Goal: Transaction & Acquisition: Download file/media

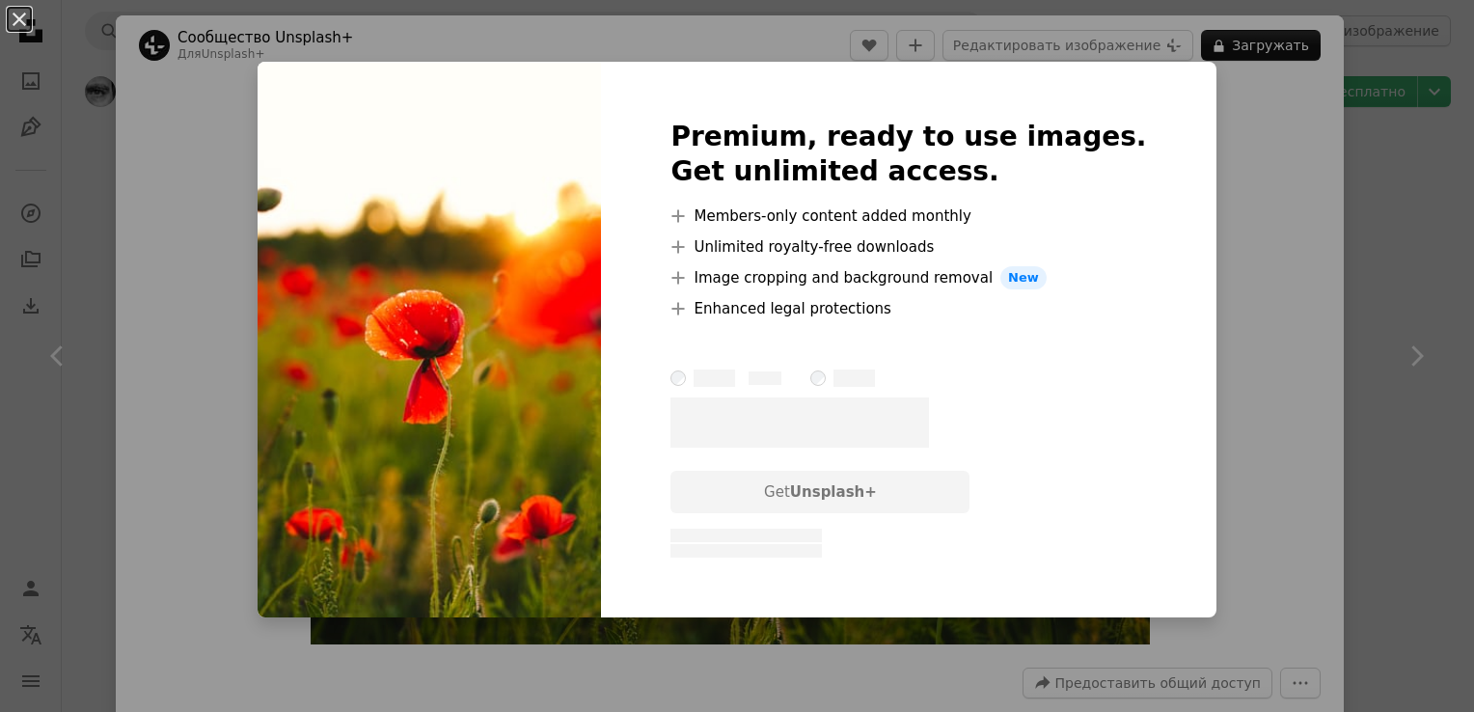
scroll to position [1447, 0]
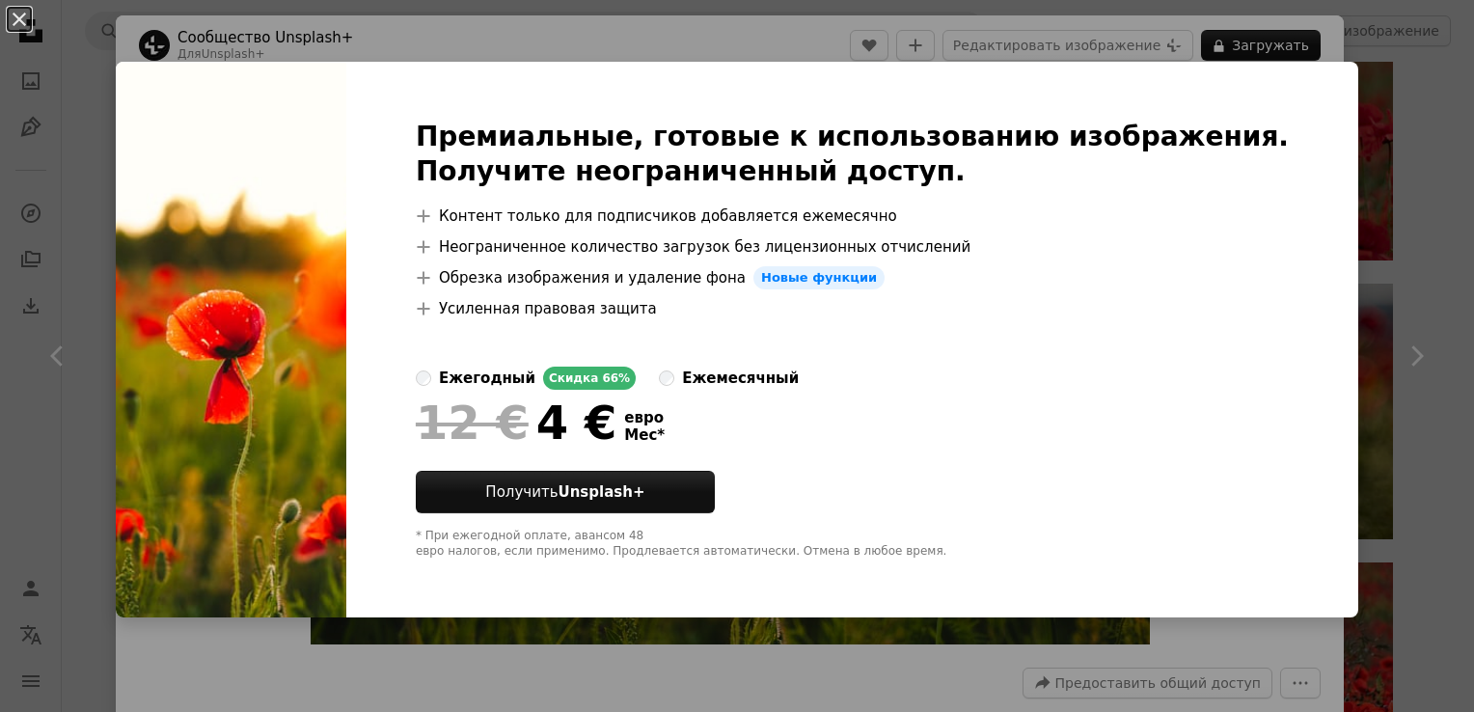
click at [1428, 223] on div "An X shape Премиальные, готовые к использованию изображения. Получите неогранич…" at bounding box center [737, 356] width 1474 height 712
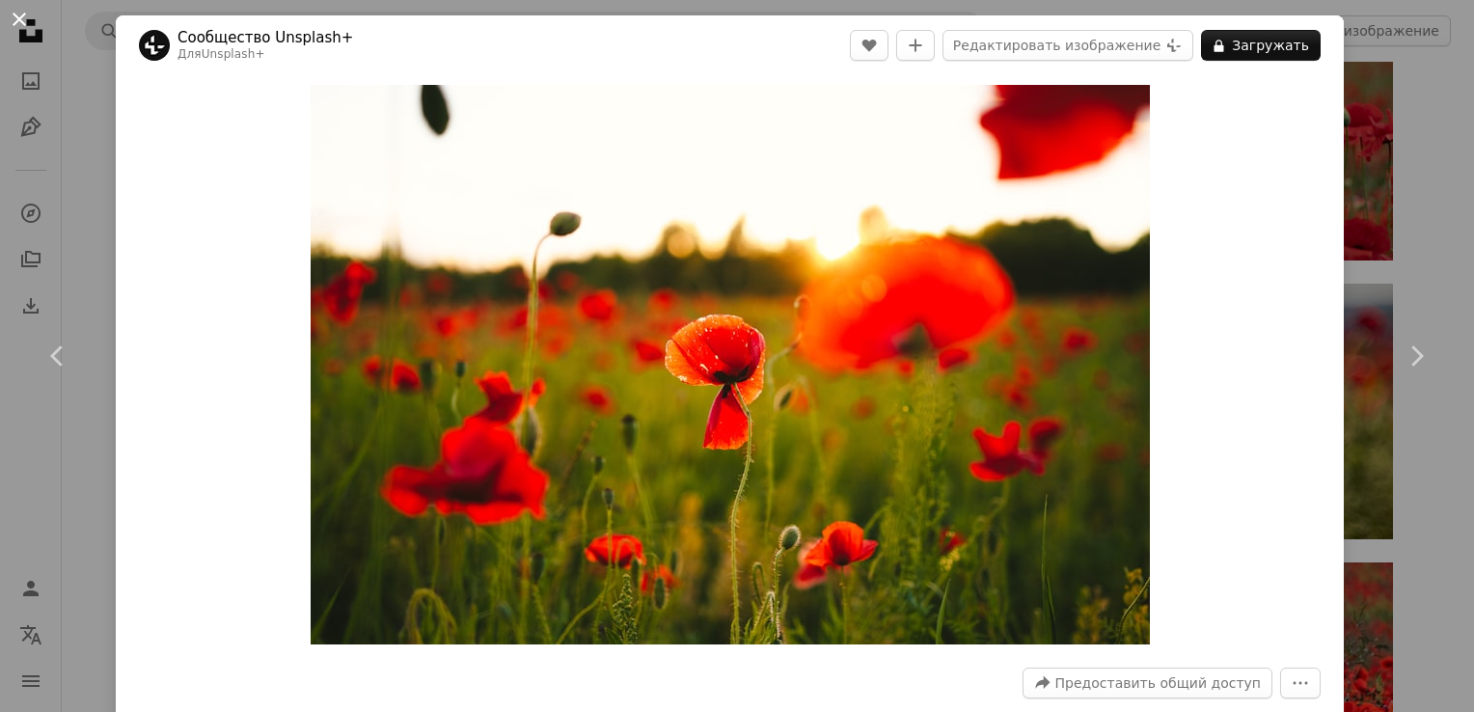
click at [16, 21] on button "An X shape" at bounding box center [19, 19] width 23 height 23
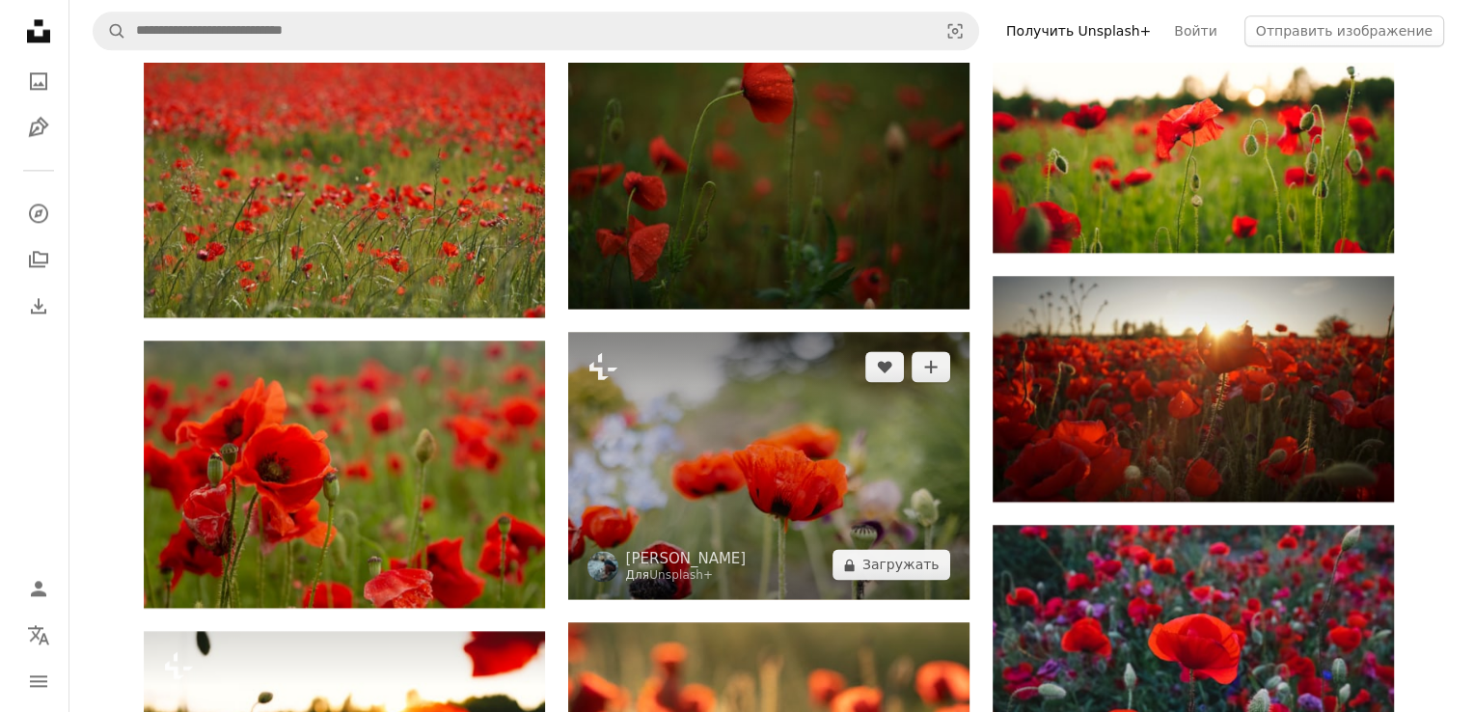
scroll to position [2894, 0]
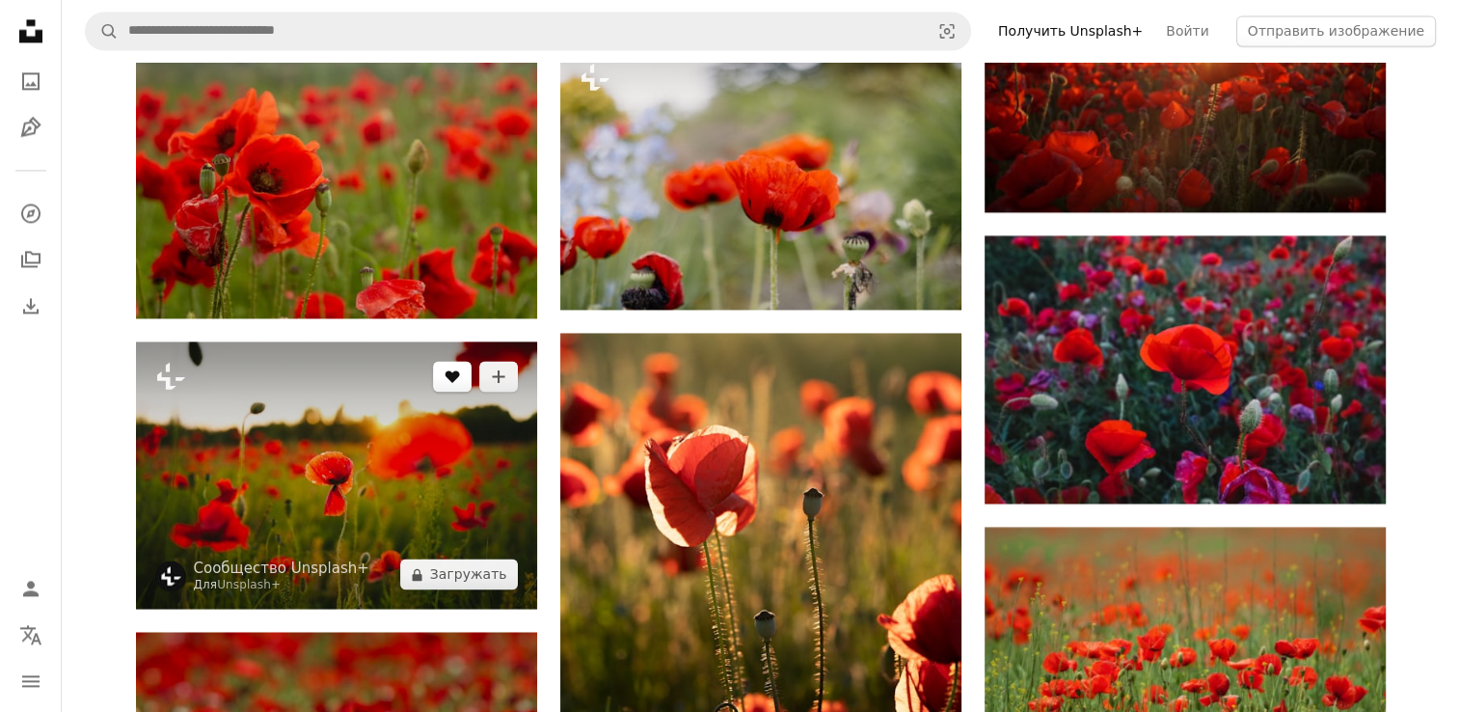
click at [448, 380] on icon "Любить" at bounding box center [452, 376] width 14 height 13
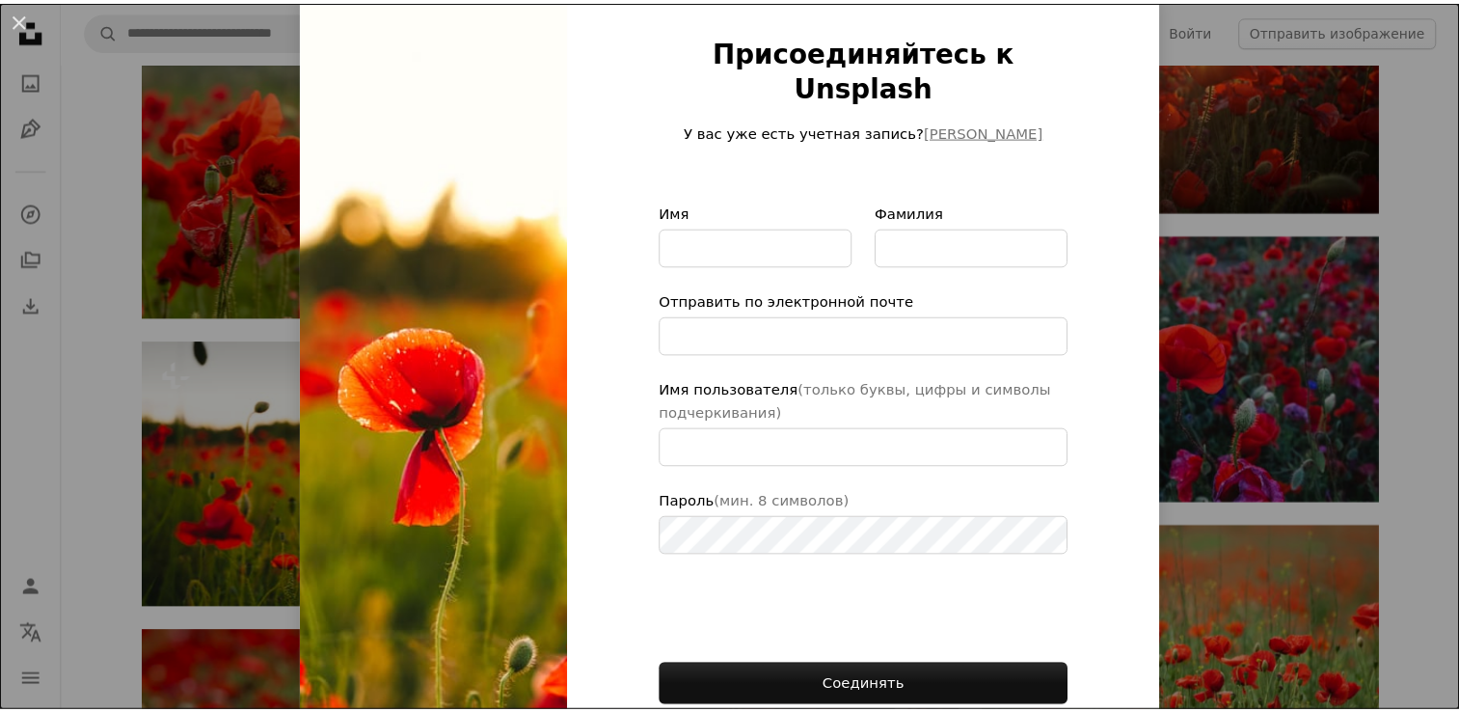
scroll to position [141, 0]
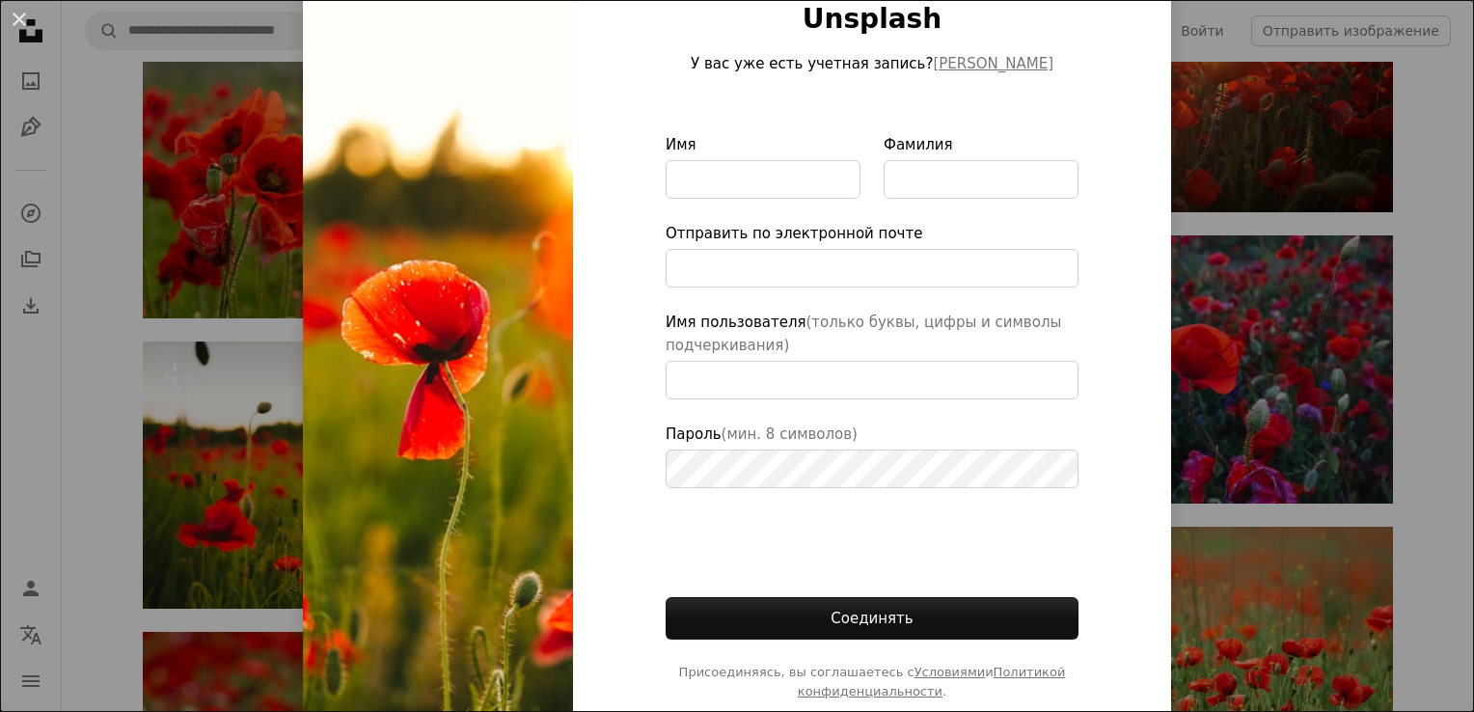
click at [212, 452] on div "An X shape Присоединяйтесь к Unsplash У вас уже есть учетная запись? [PERSON_NA…" at bounding box center [737, 356] width 1474 height 712
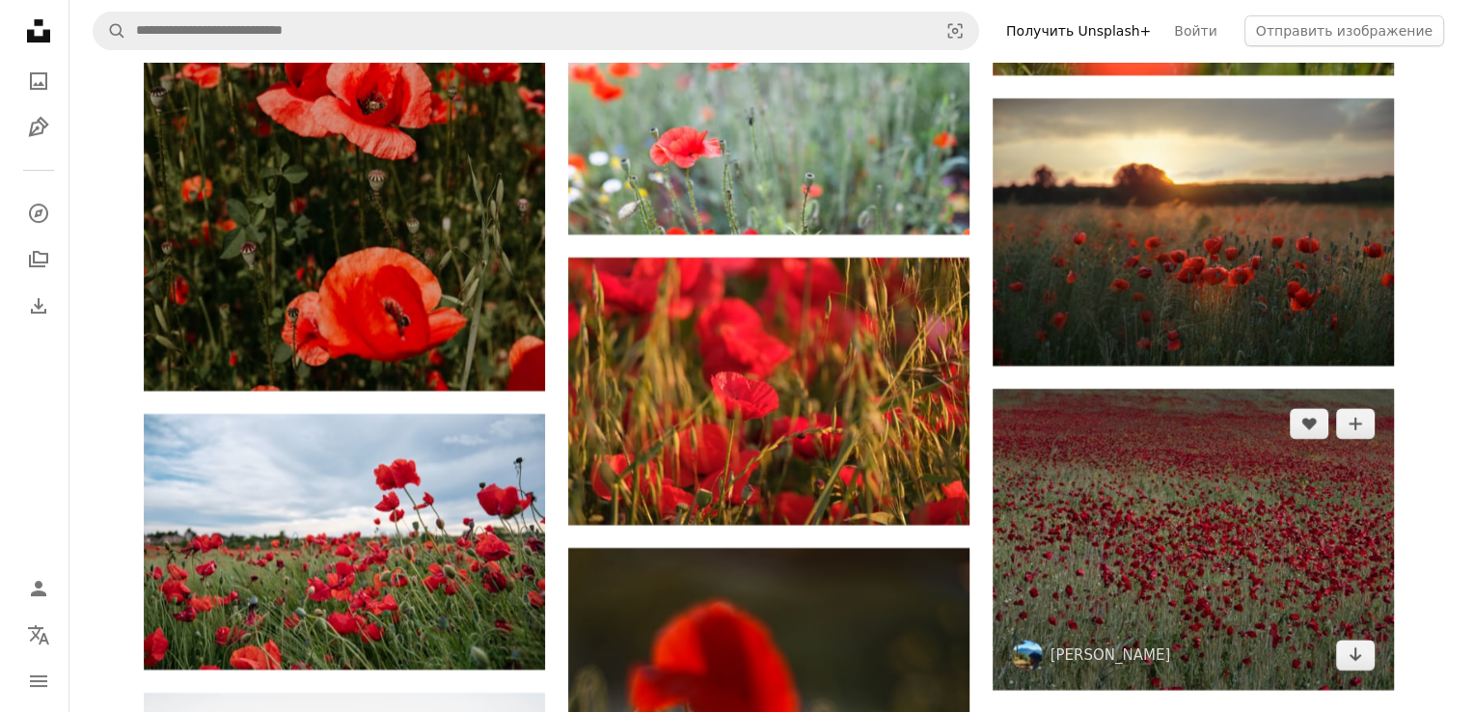
scroll to position [8102, 0]
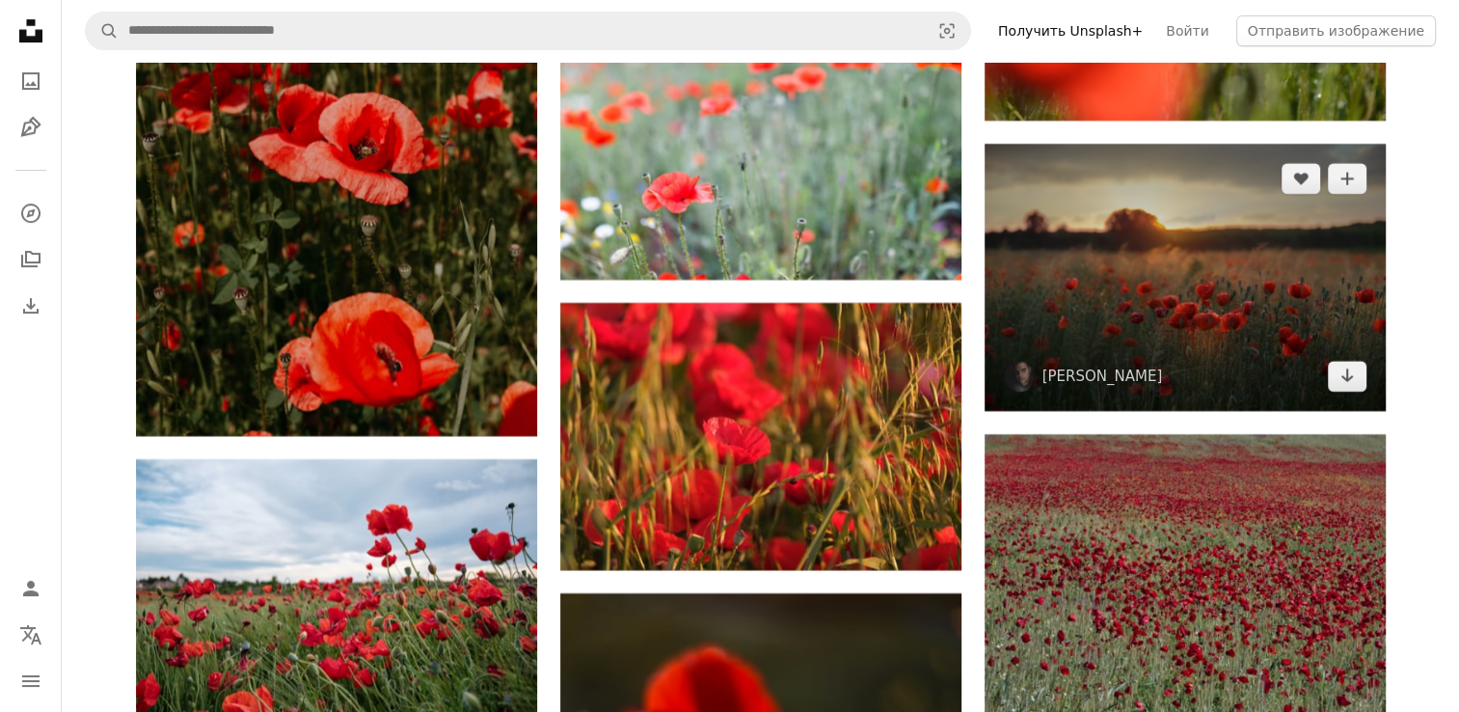
click at [1254, 303] on img at bounding box center [1185, 277] width 401 height 267
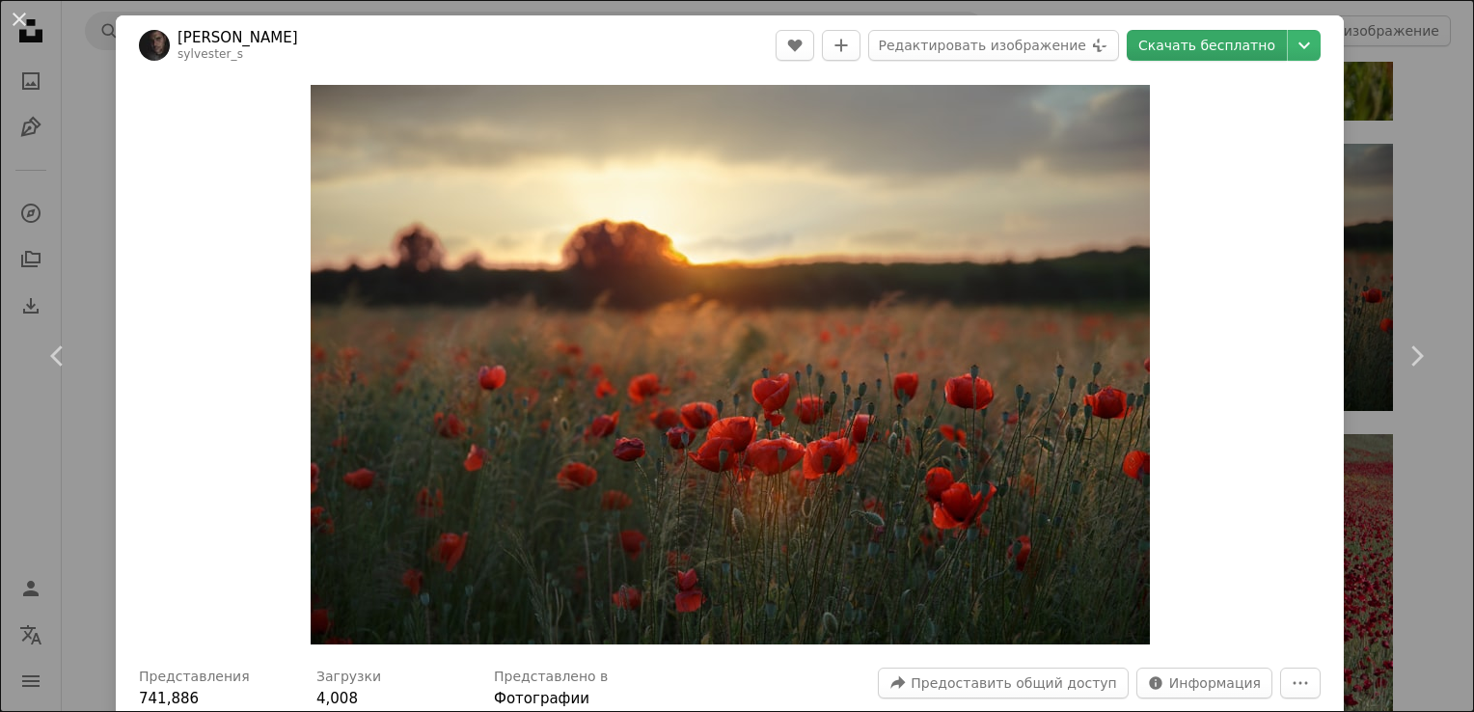
click at [1223, 37] on link "Скачать бесплатно" at bounding box center [1207, 45] width 160 height 31
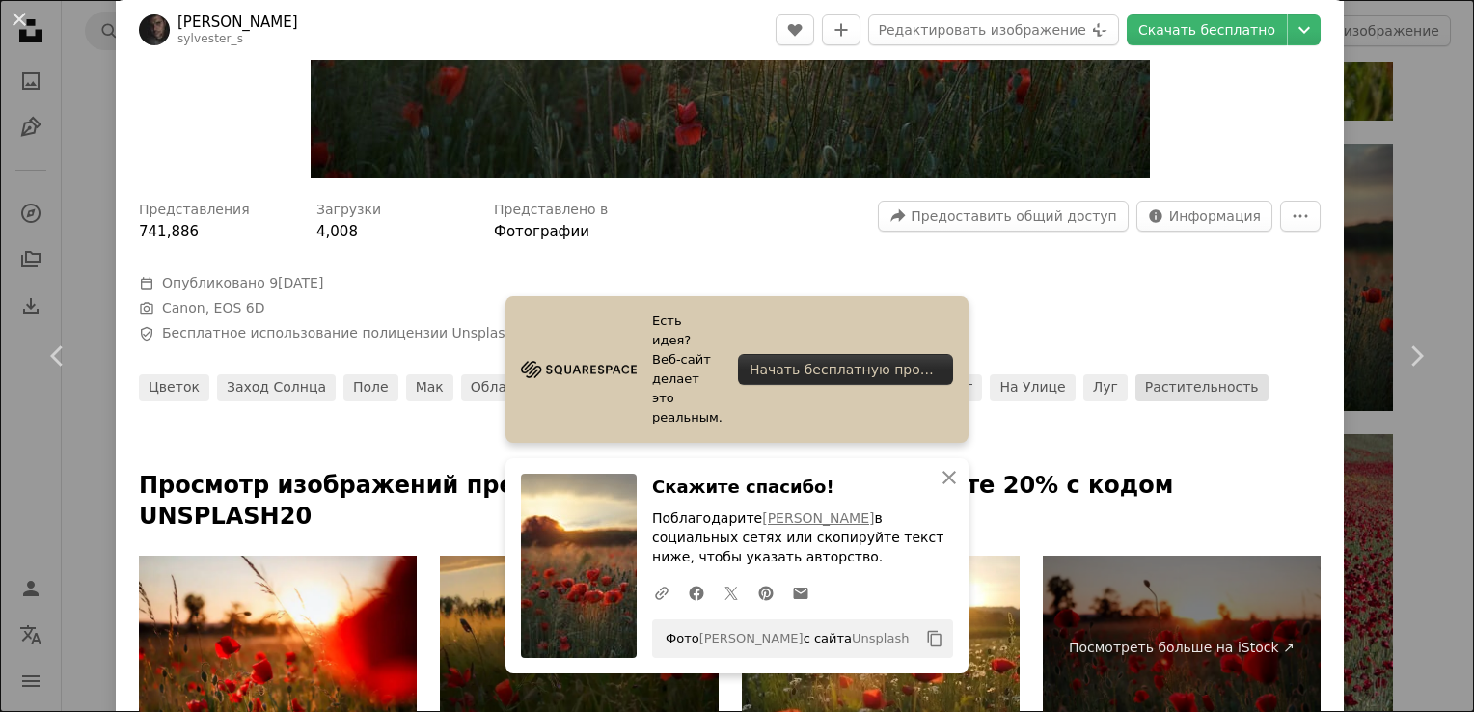
scroll to position [772, 0]
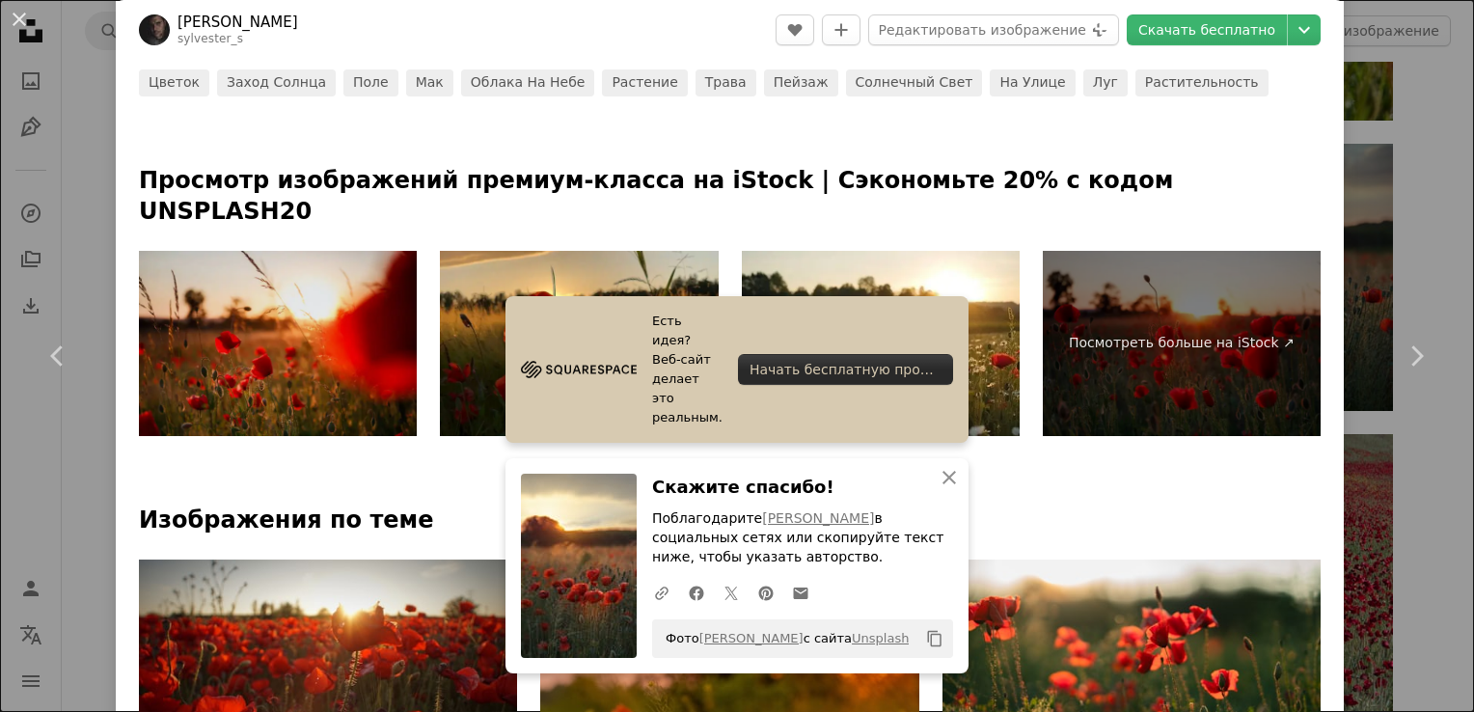
click at [318, 251] on img at bounding box center [278, 343] width 278 height 185
click at [263, 350] on img at bounding box center [278, 343] width 278 height 185
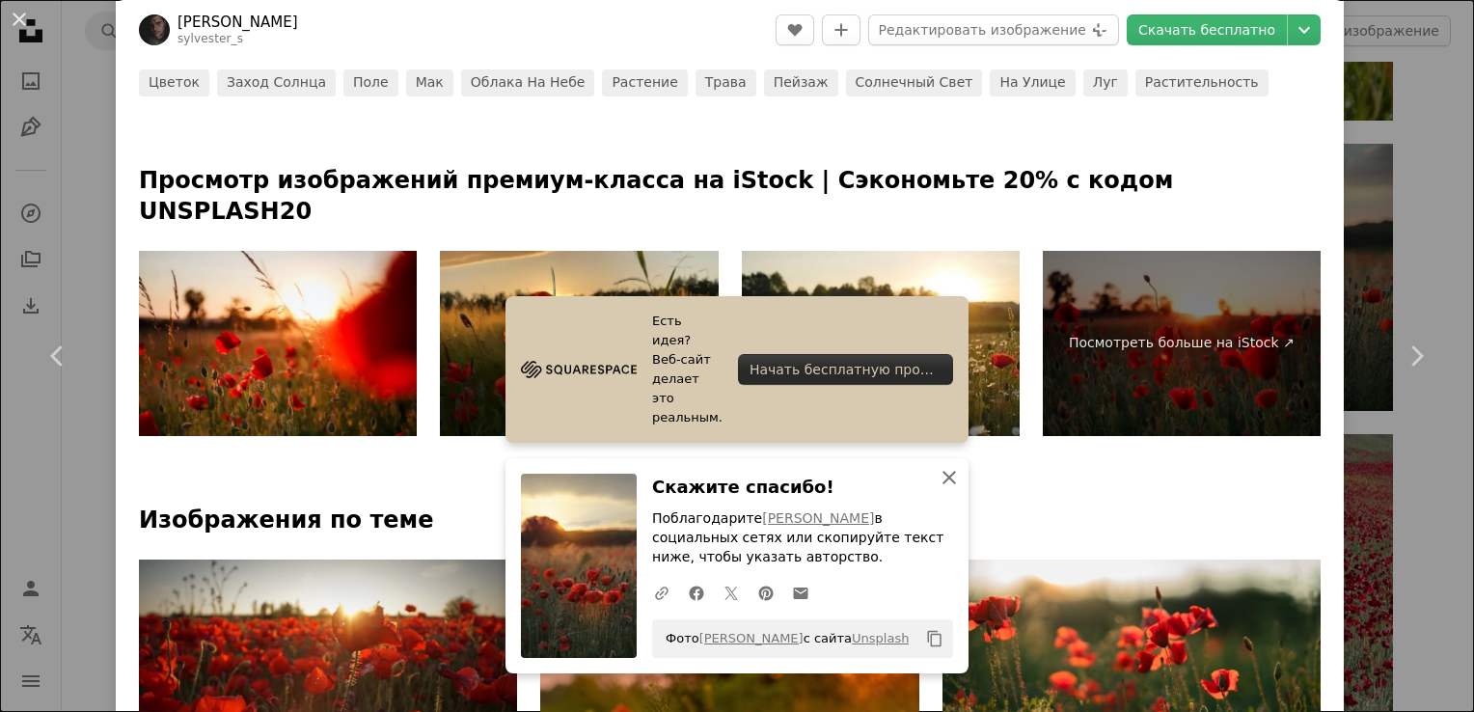
click at [938, 480] on icon "An X shape" at bounding box center [949, 477] width 23 height 23
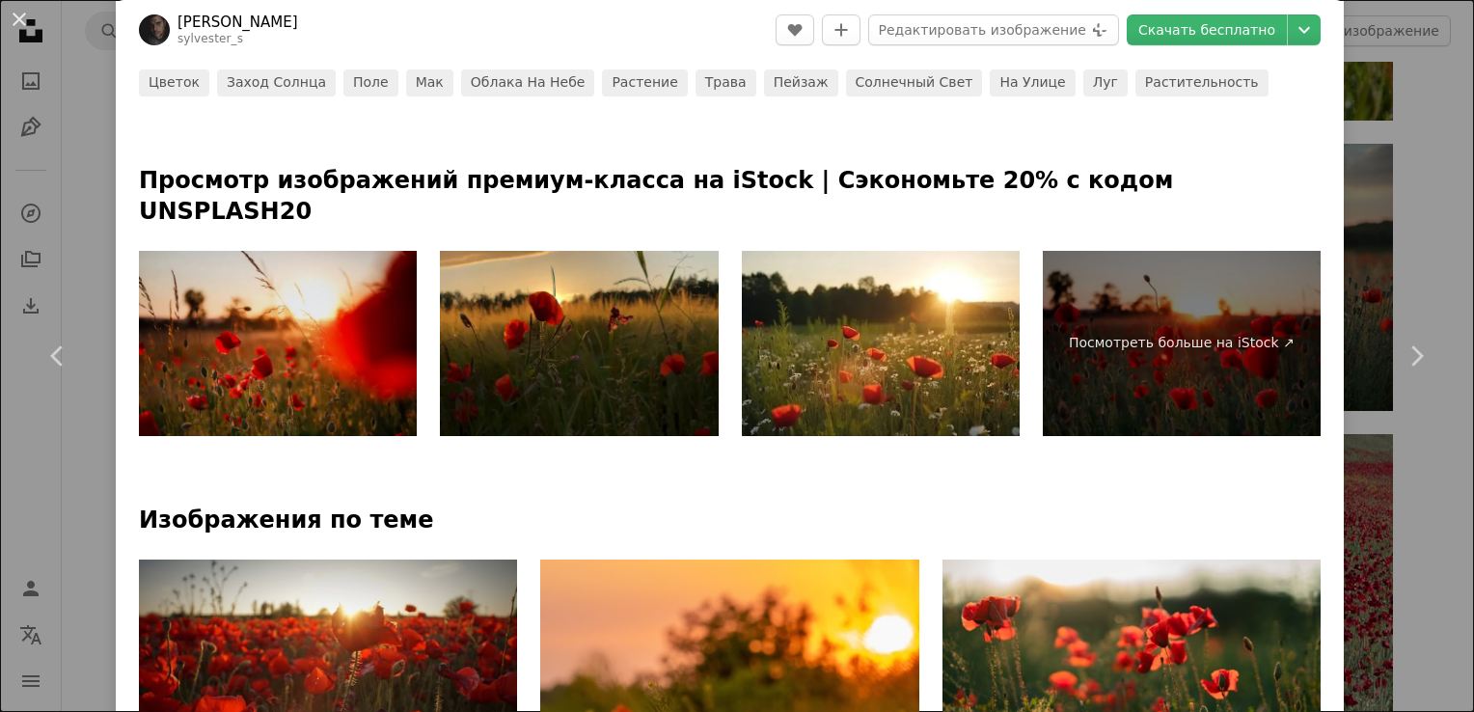
click at [323, 289] on img at bounding box center [278, 343] width 278 height 185
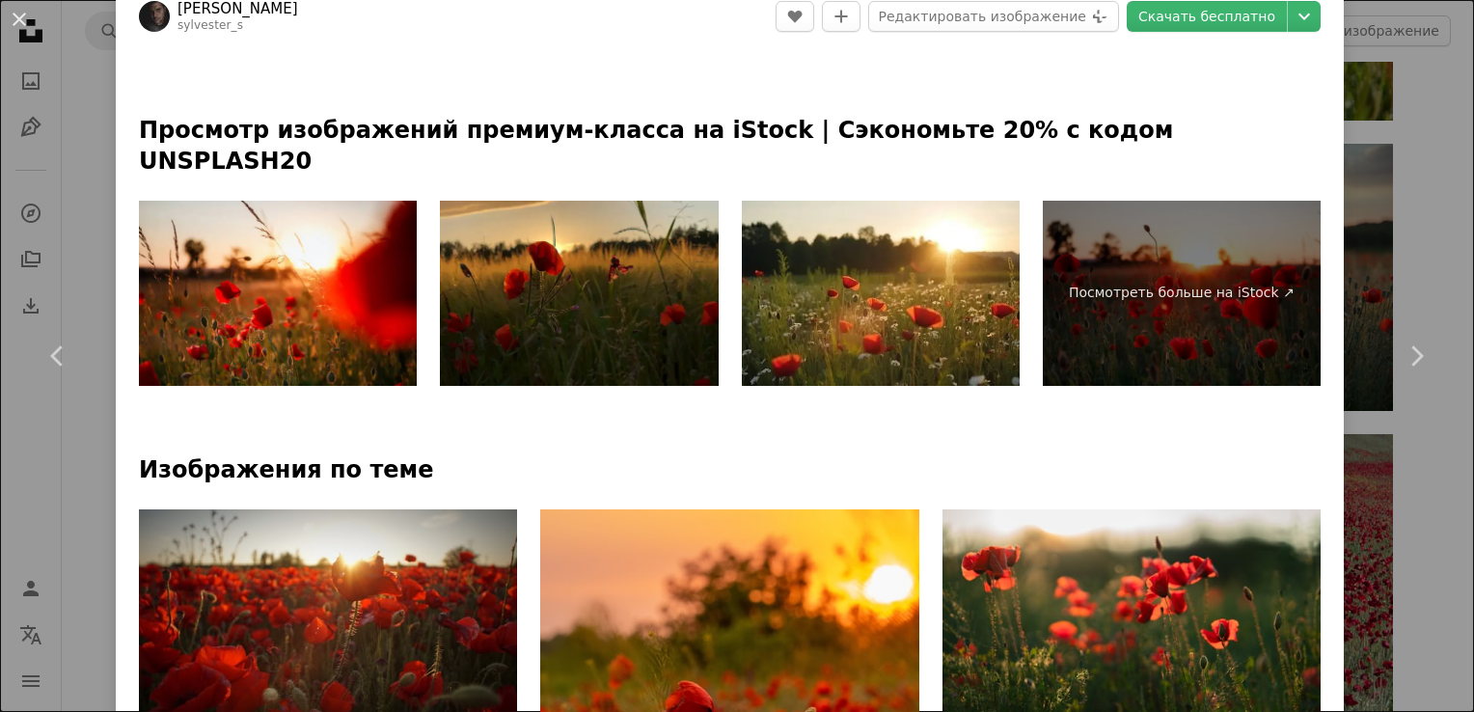
scroll to position [579, 0]
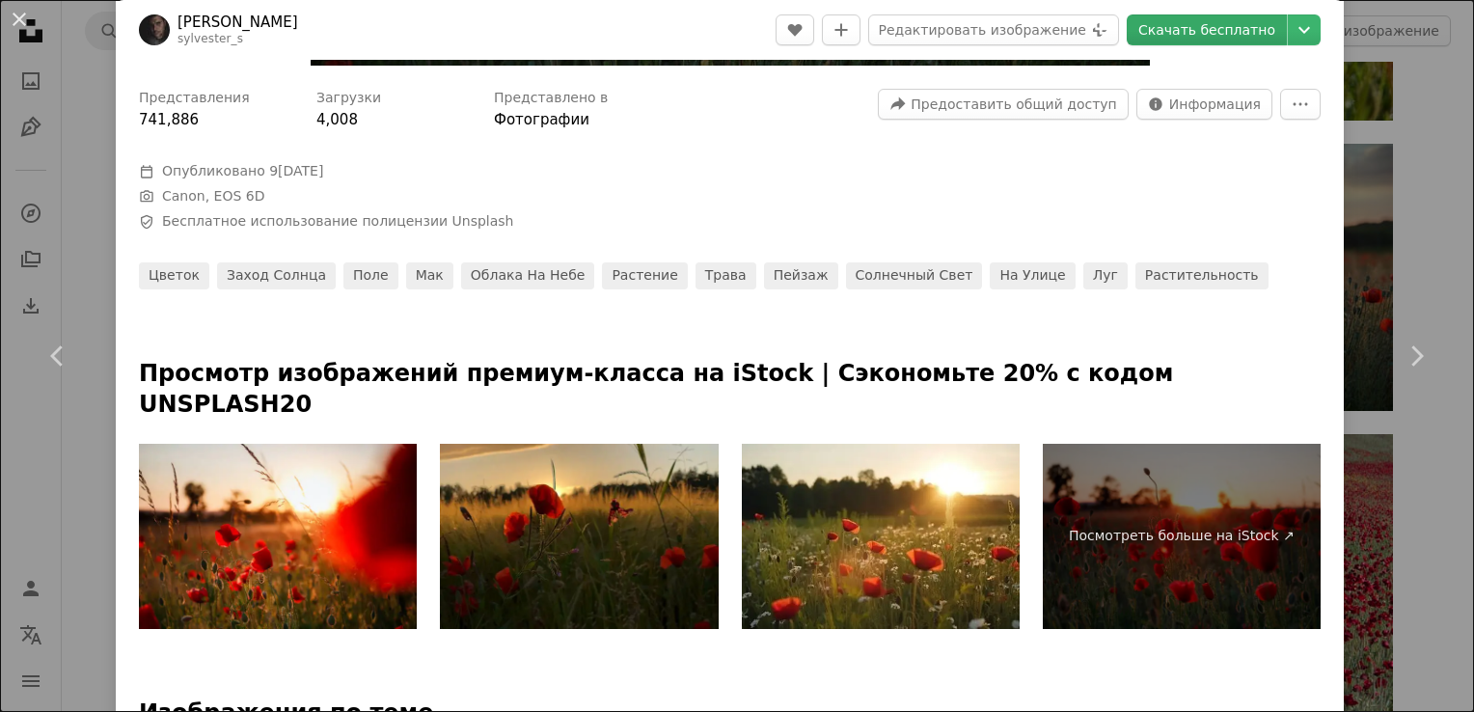
click at [1191, 32] on link "Скачать бесплатно" at bounding box center [1207, 29] width 160 height 31
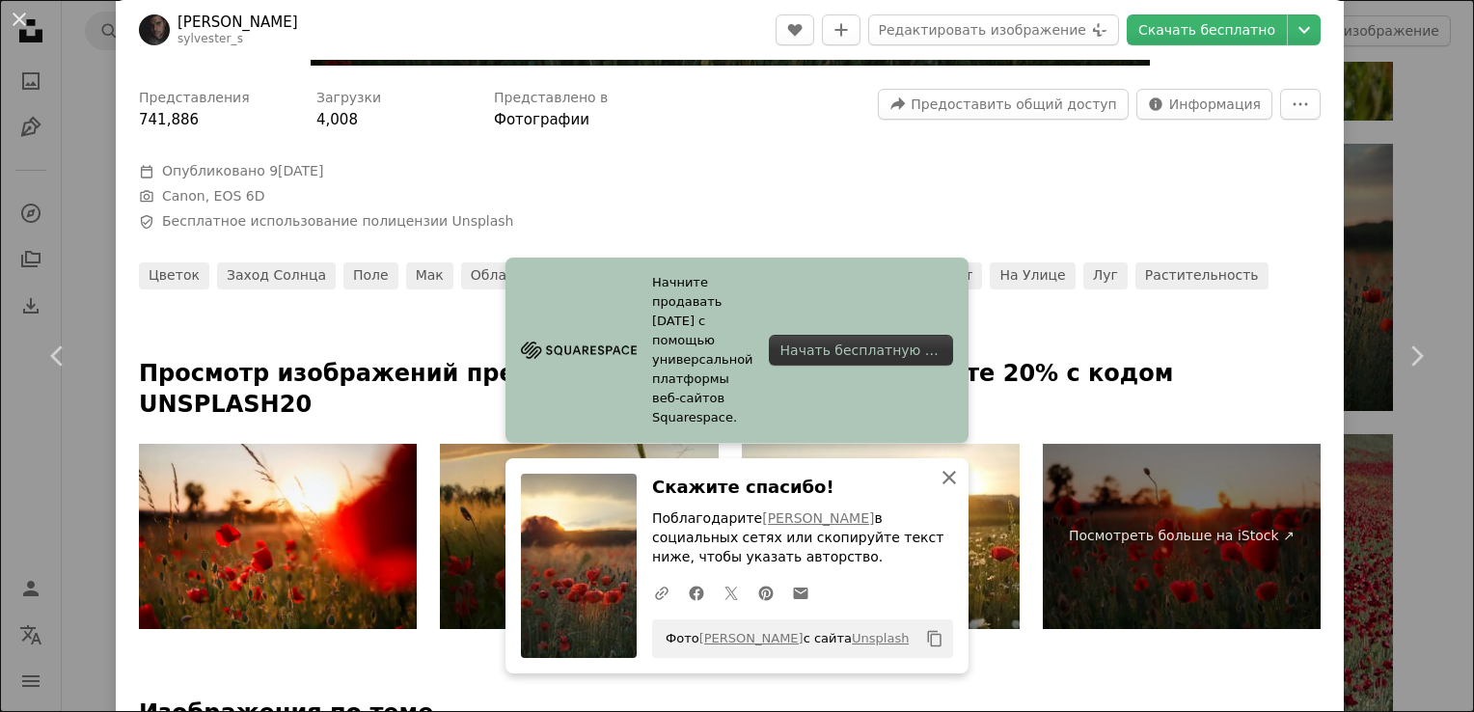
click at [952, 476] on icon "An X shape" at bounding box center [949, 477] width 23 height 23
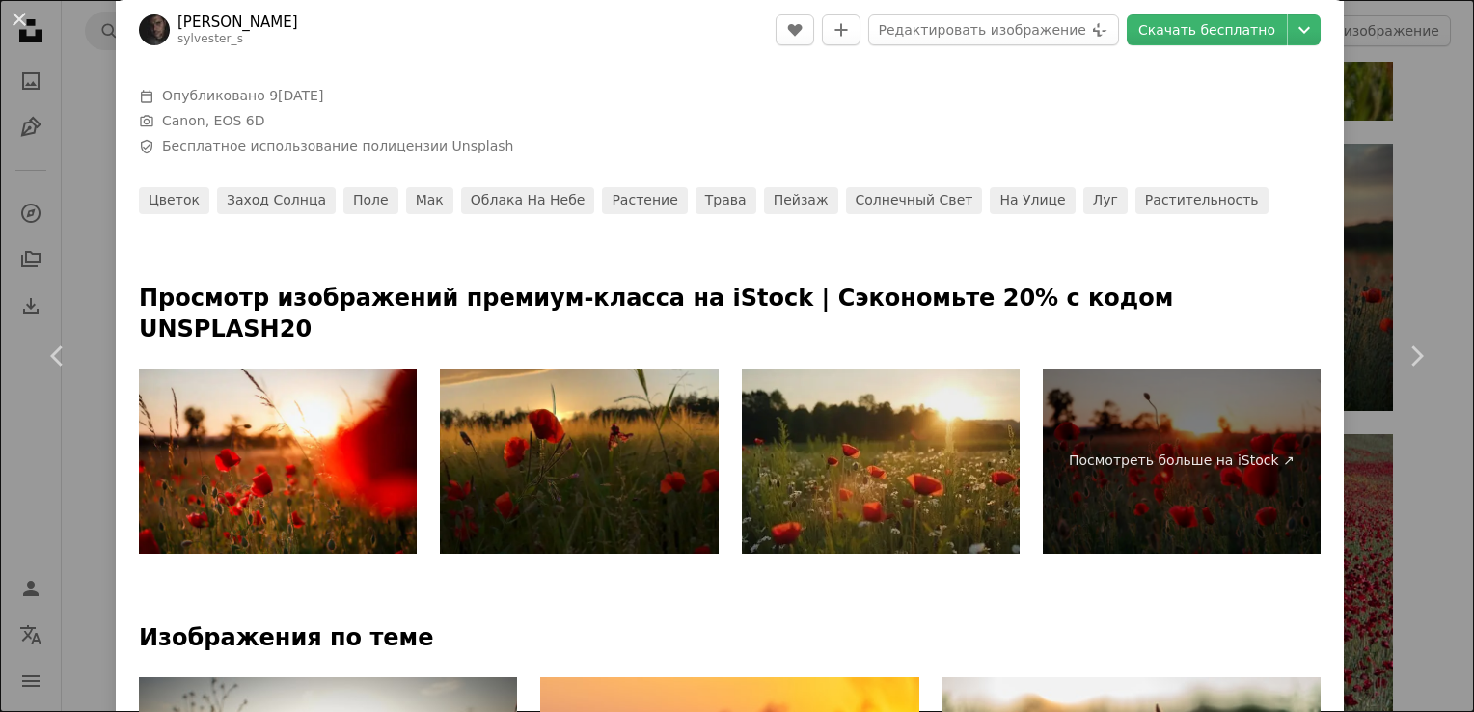
scroll to position [675, 0]
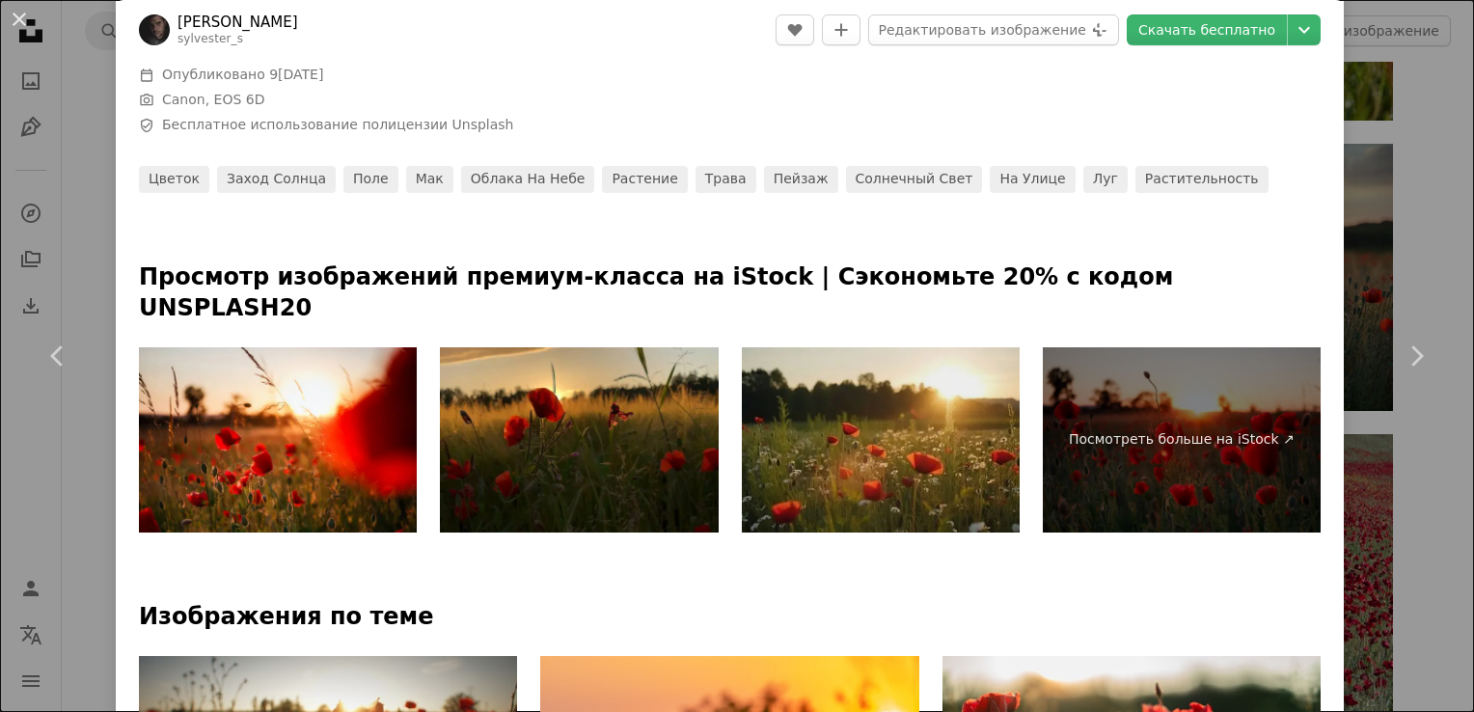
click at [941, 403] on img at bounding box center [881, 439] width 278 height 185
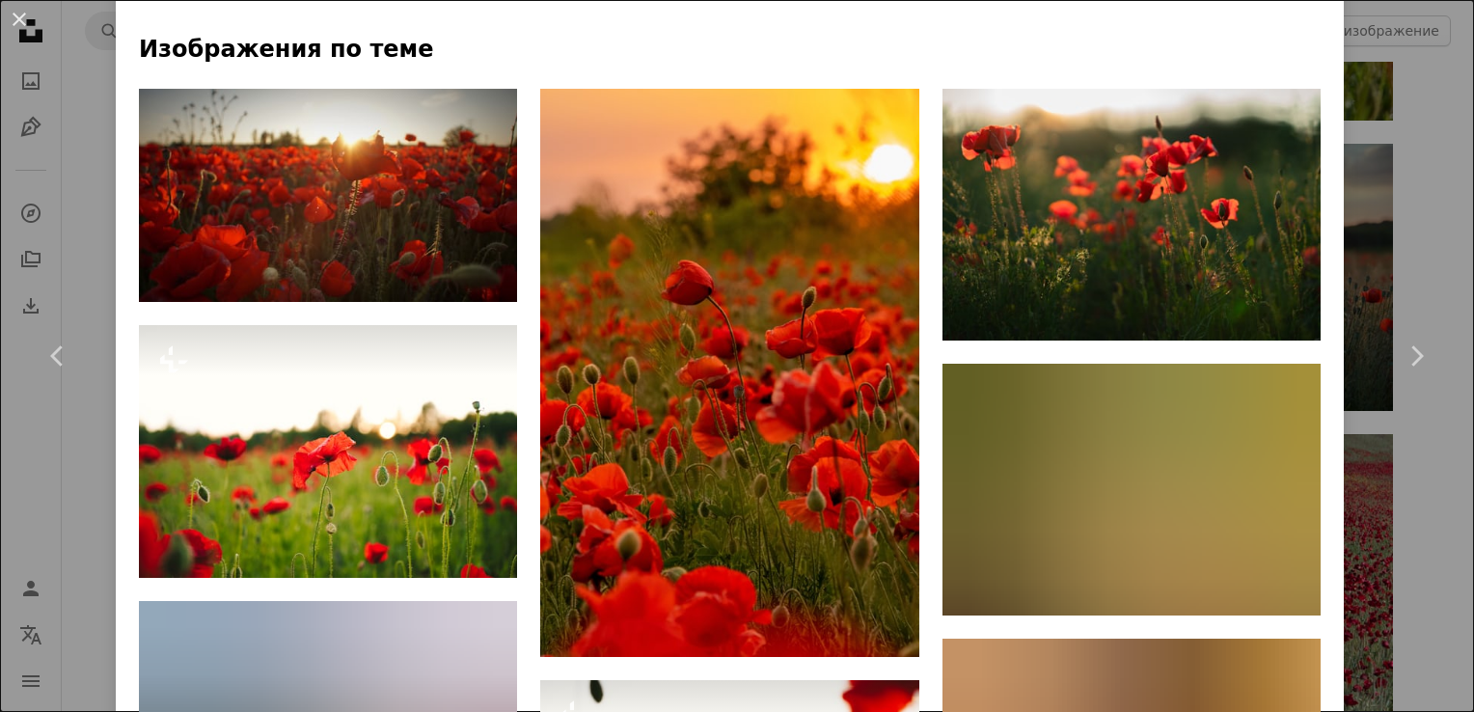
scroll to position [1254, 0]
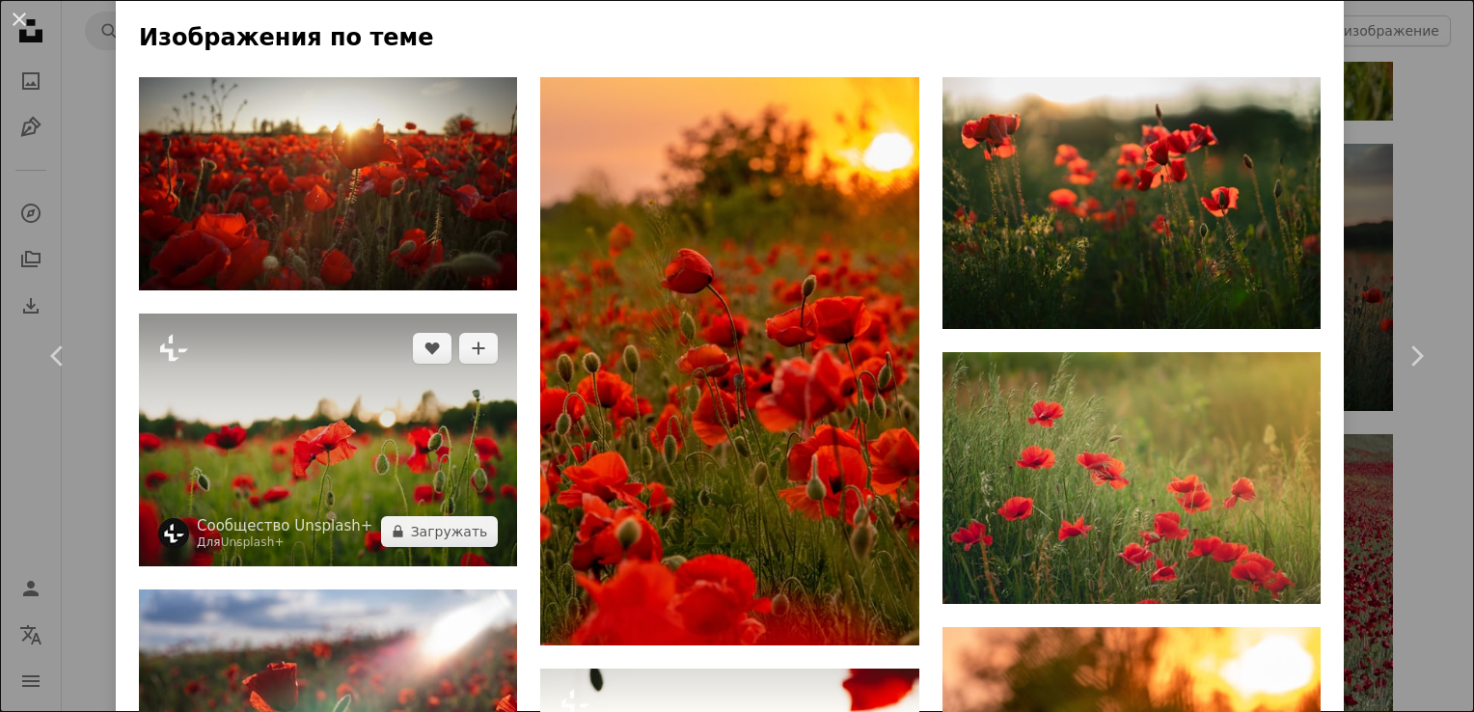
click at [401, 406] on img at bounding box center [328, 439] width 378 height 252
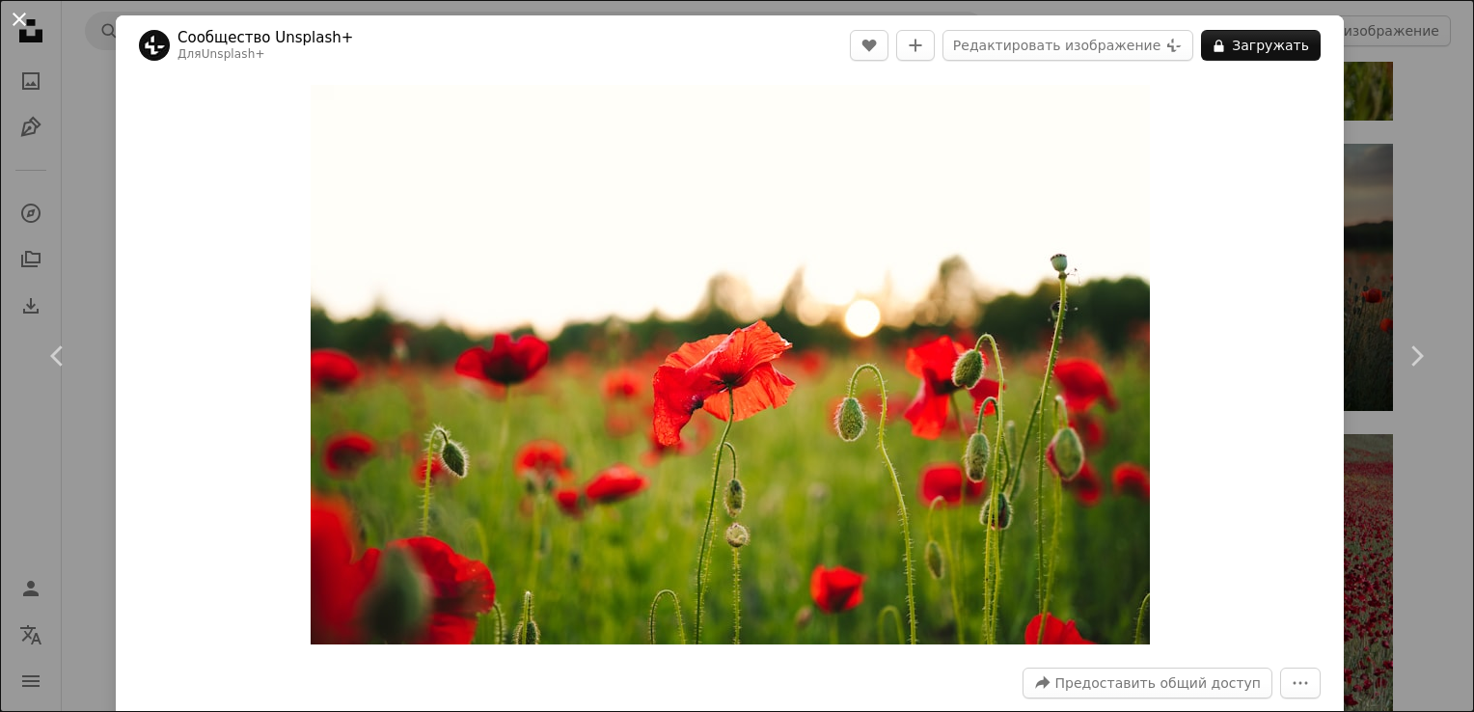
click at [17, 22] on button "An X shape" at bounding box center [19, 19] width 23 height 23
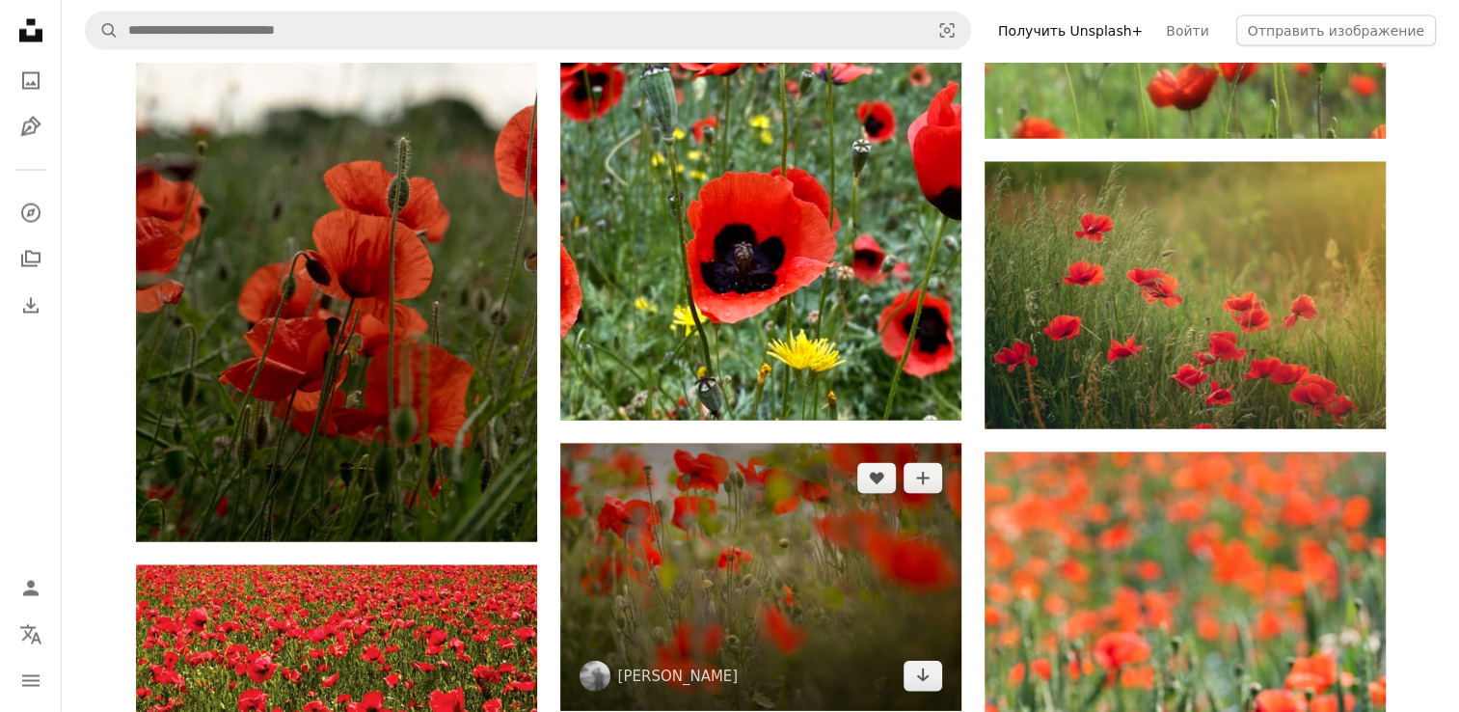
scroll to position [11092, 0]
